Goal: Use online tool/utility: Use online tool/utility

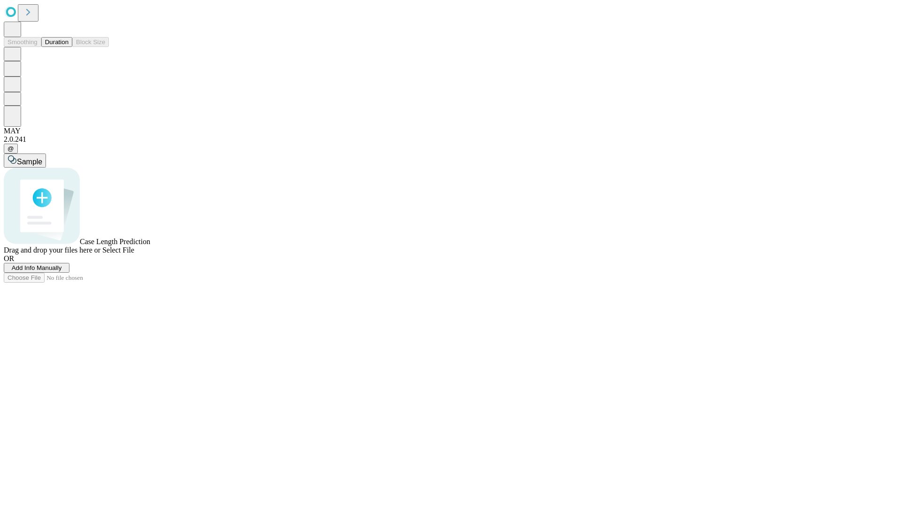
click at [68, 47] on button "Duration" at bounding box center [56, 42] width 31 height 10
click at [62, 271] on span "Add Info Manually" at bounding box center [37, 267] width 50 height 7
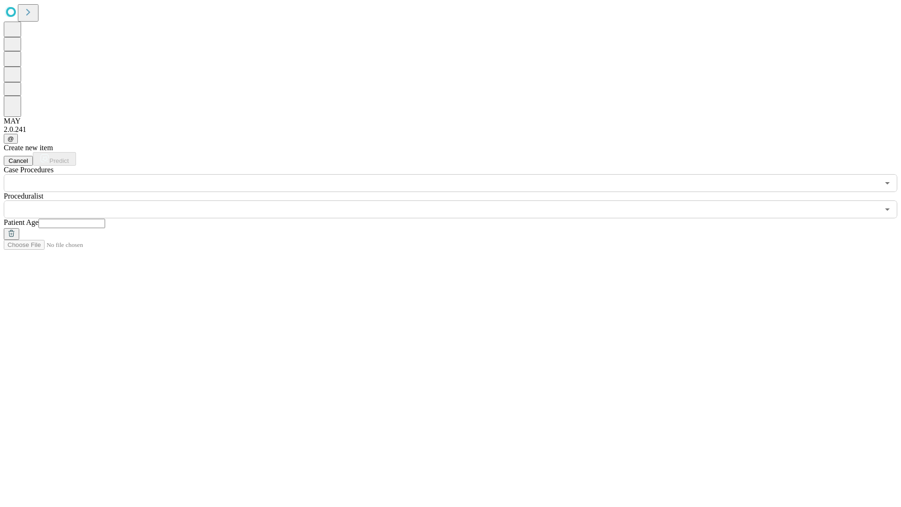
click at [105, 219] on input "text" at bounding box center [71, 223] width 67 height 9
type input "**"
click at [457, 200] on input "text" at bounding box center [441, 209] width 875 height 18
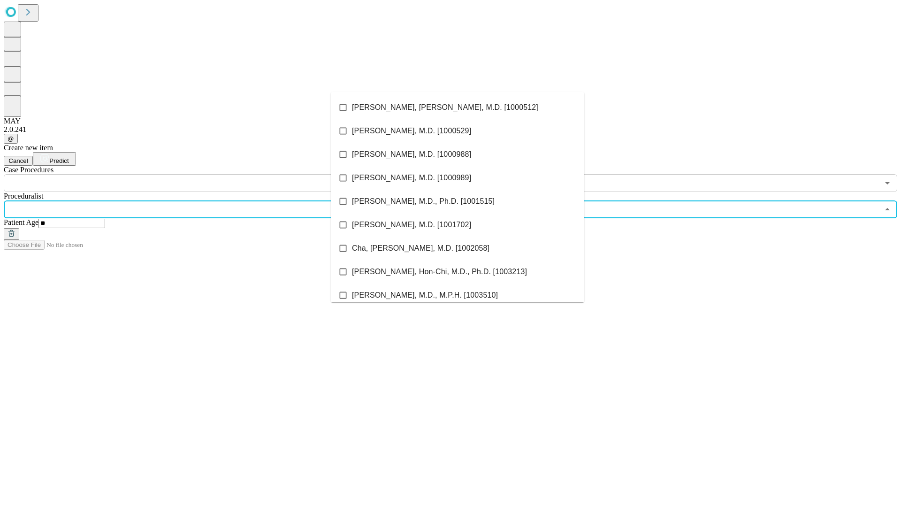
click at [457, 107] on li "[PERSON_NAME], [PERSON_NAME], M.D. [1000512]" at bounding box center [457, 107] width 253 height 23
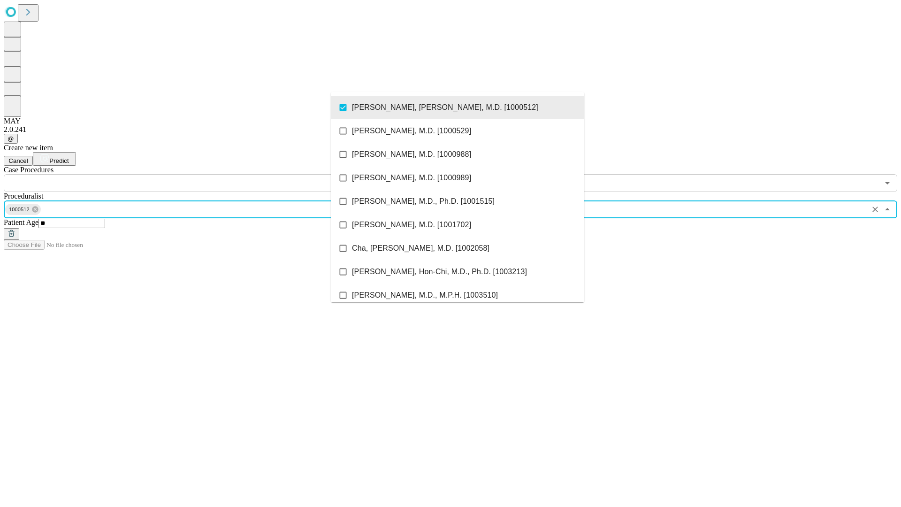
click at [197, 174] on input "text" at bounding box center [441, 183] width 875 height 18
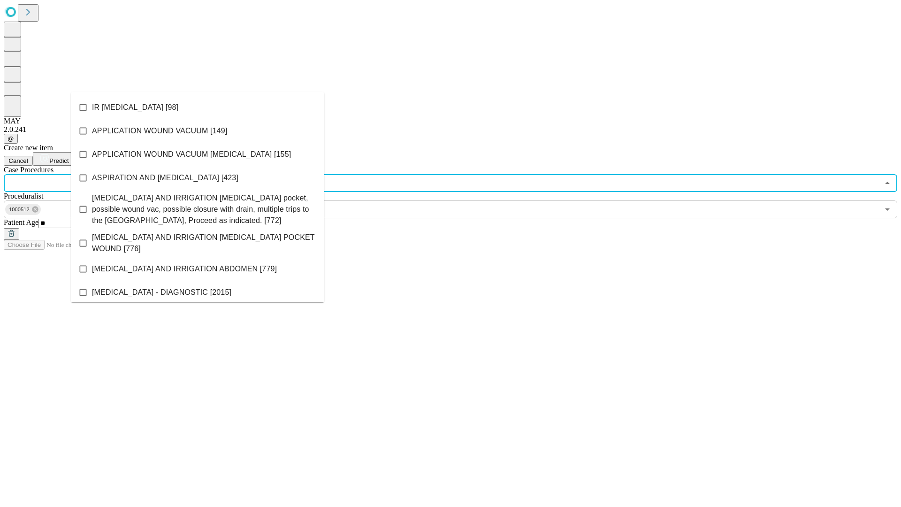
click at [197, 107] on li "IR [MEDICAL_DATA] [98]" at bounding box center [197, 107] width 253 height 23
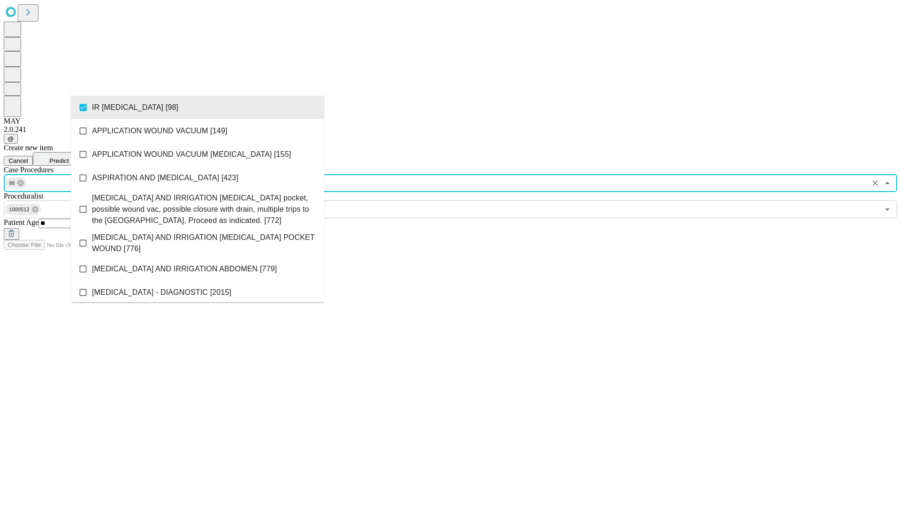
click at [68, 157] on span "Predict" at bounding box center [58, 160] width 19 height 7
